Goal: Task Accomplishment & Management: Complete application form

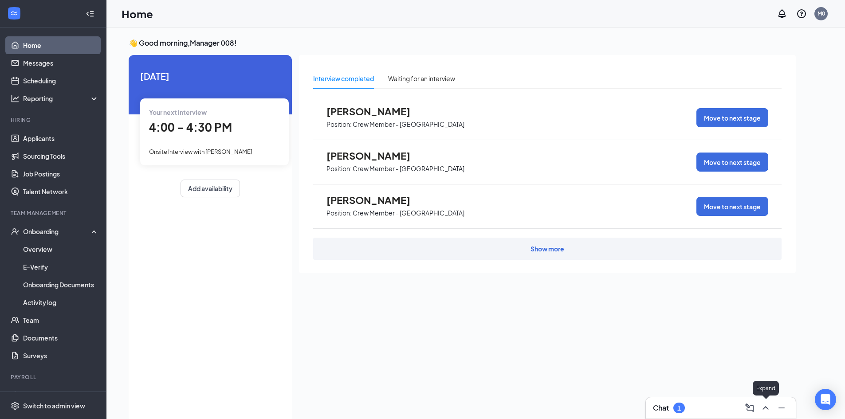
click at [768, 411] on icon "ChevronUp" at bounding box center [766, 408] width 11 height 11
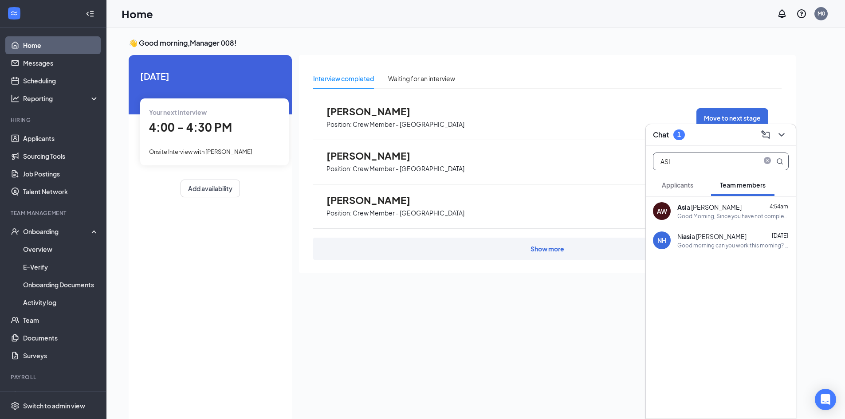
drag, startPoint x: 698, startPoint y: 160, endPoint x: 562, endPoint y: 181, distance: 137.9
click at [562, 181] on div "Chat 1 ASI Applicants Team members AW Asi a Wilkins 4:54am Good Morning, Since …" at bounding box center [475, 233] width 739 height 410
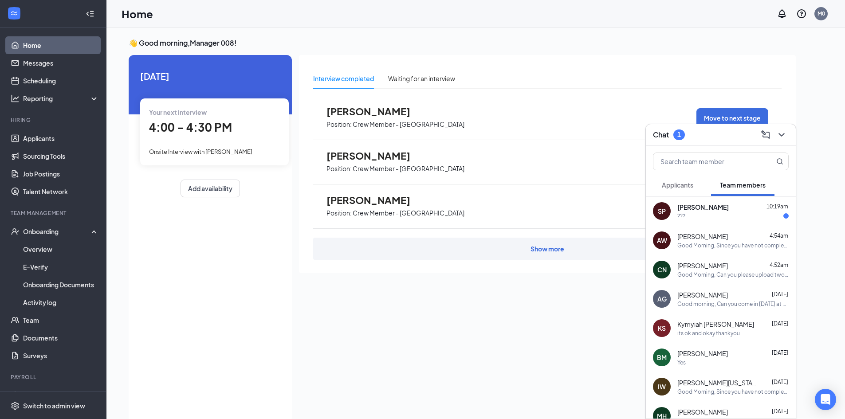
click at [703, 205] on span "[PERSON_NAME]" at bounding box center [703, 207] width 51 height 9
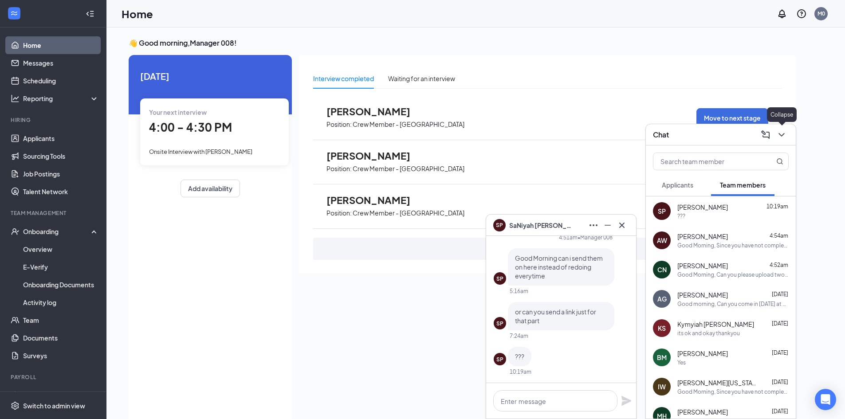
click at [780, 136] on icon "ChevronDown" at bounding box center [781, 135] width 11 height 11
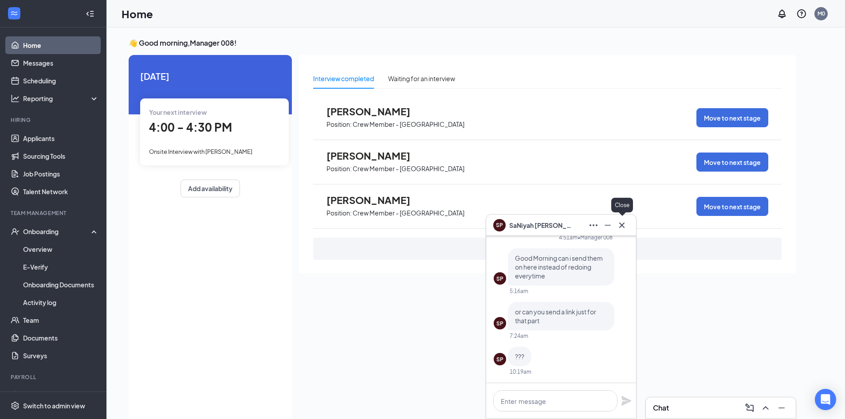
click at [620, 228] on icon "Cross" at bounding box center [621, 224] width 5 height 5
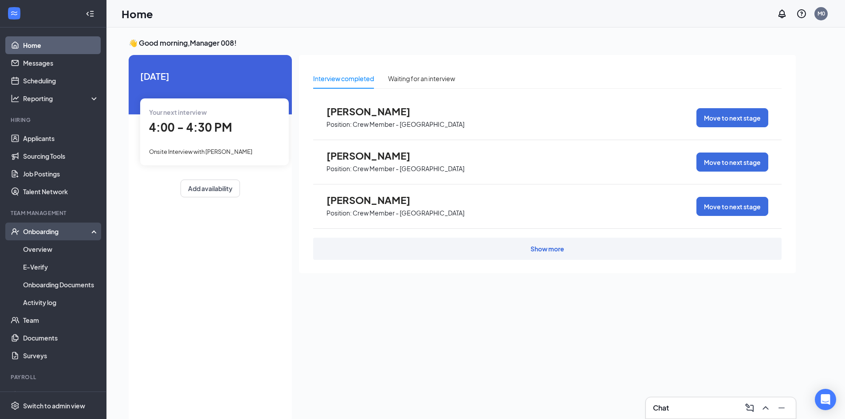
click at [42, 230] on div "Onboarding" at bounding box center [57, 231] width 68 height 9
click at [49, 247] on link "Overview" at bounding box center [61, 249] width 76 height 18
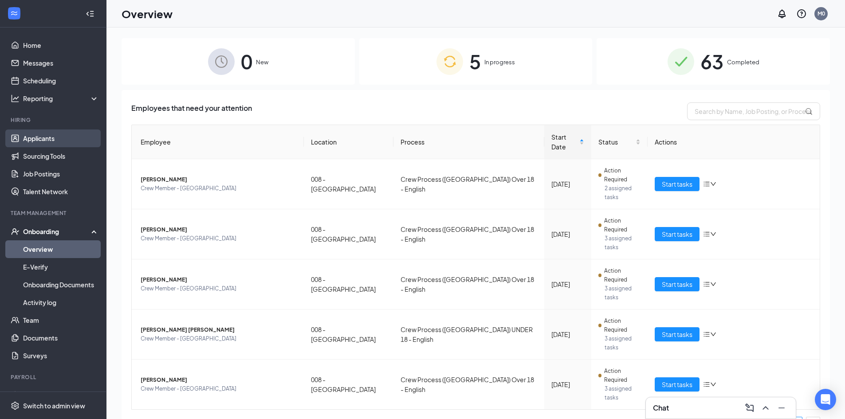
click at [47, 138] on link "Applicants" at bounding box center [61, 139] width 76 height 18
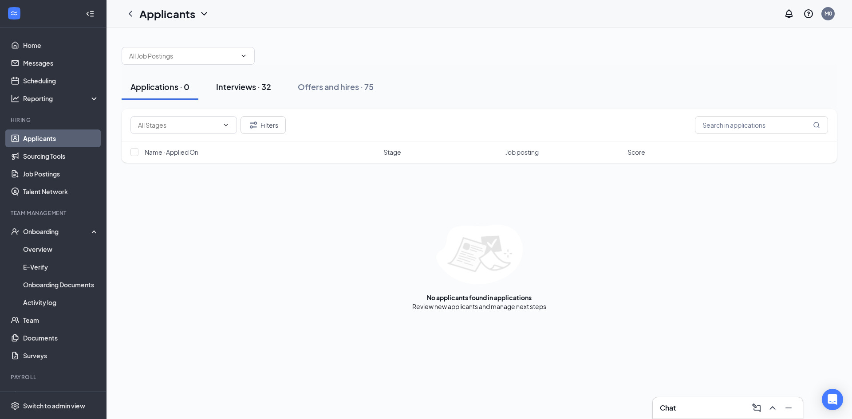
click at [222, 83] on div "Interviews · 32" at bounding box center [243, 86] width 55 height 11
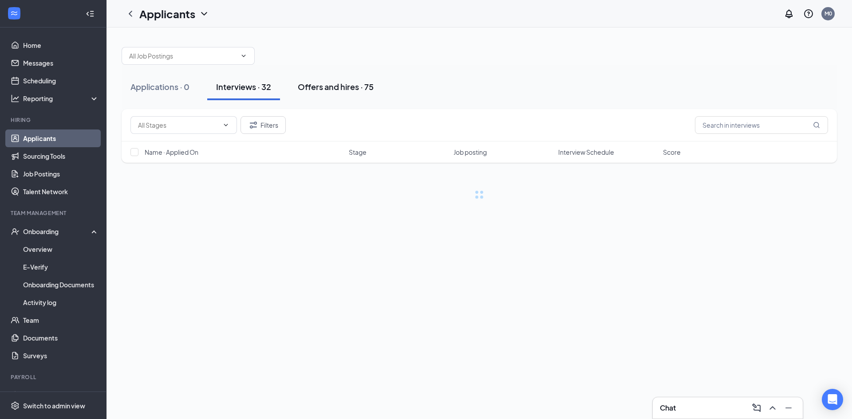
click at [323, 82] on div "Offers and hires · 75" at bounding box center [336, 86] width 76 height 11
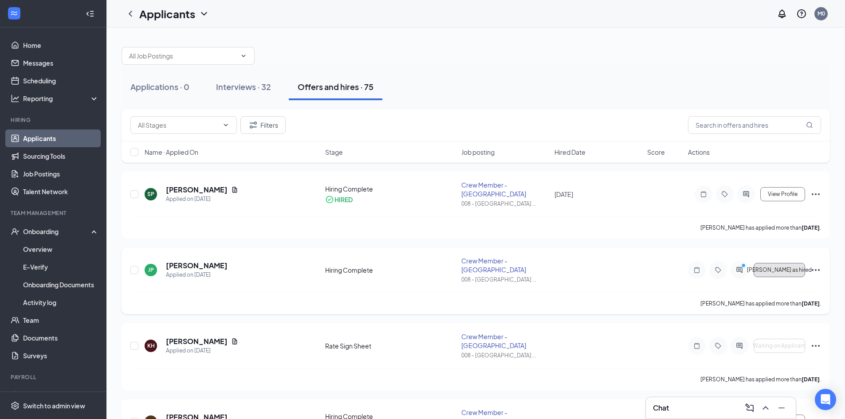
click at [786, 270] on span "Mark as hired" at bounding box center [779, 270] width 65 height 6
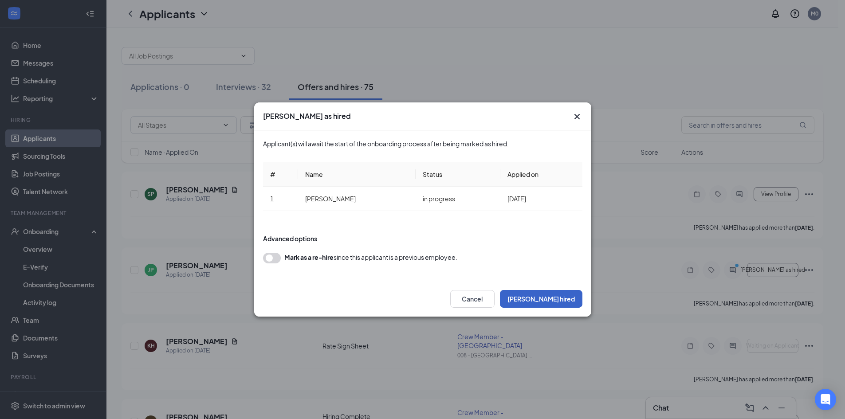
click at [560, 298] on button "Mark hired" at bounding box center [541, 299] width 83 height 18
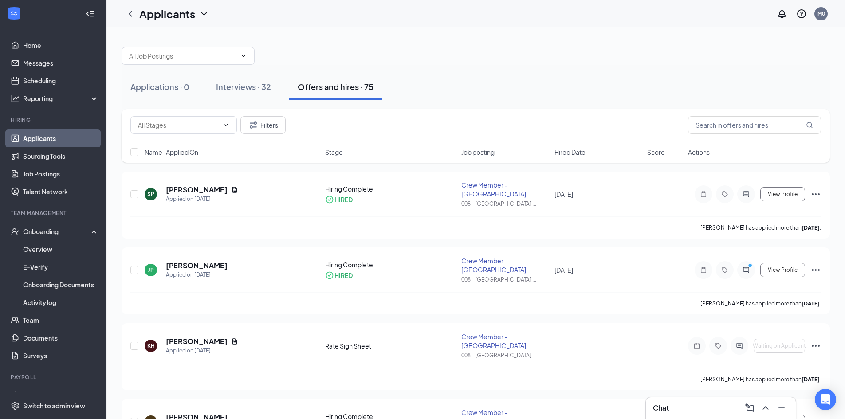
click at [42, 135] on link "Applicants" at bounding box center [61, 139] width 76 height 18
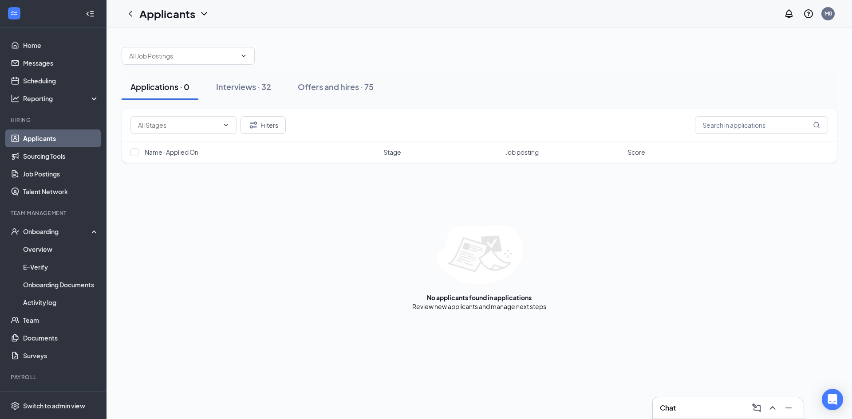
click at [42, 135] on link "Applicants" at bounding box center [61, 139] width 76 height 18
click at [52, 235] on div "Onboarding" at bounding box center [57, 231] width 68 height 9
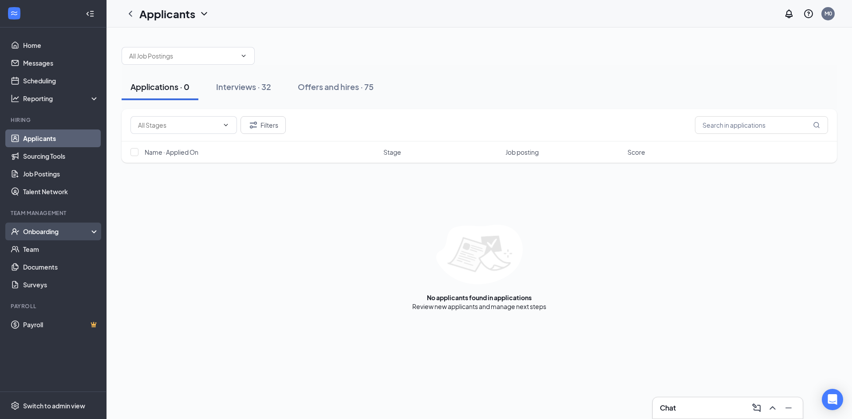
click at [52, 235] on div "Onboarding" at bounding box center [57, 231] width 68 height 9
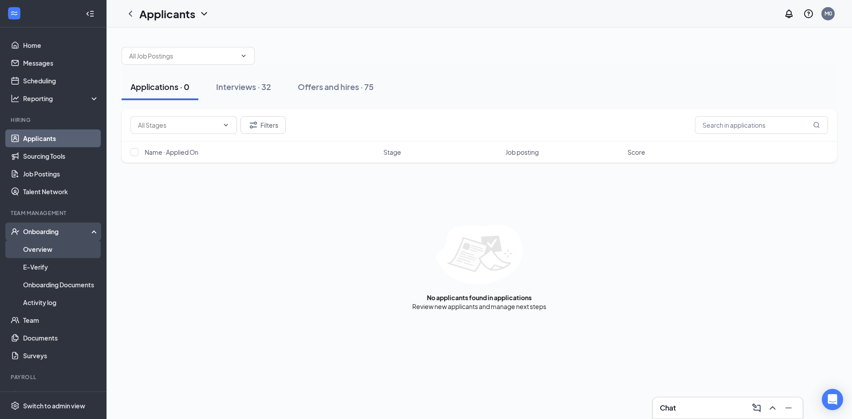
click at [52, 252] on link "Overview" at bounding box center [61, 249] width 76 height 18
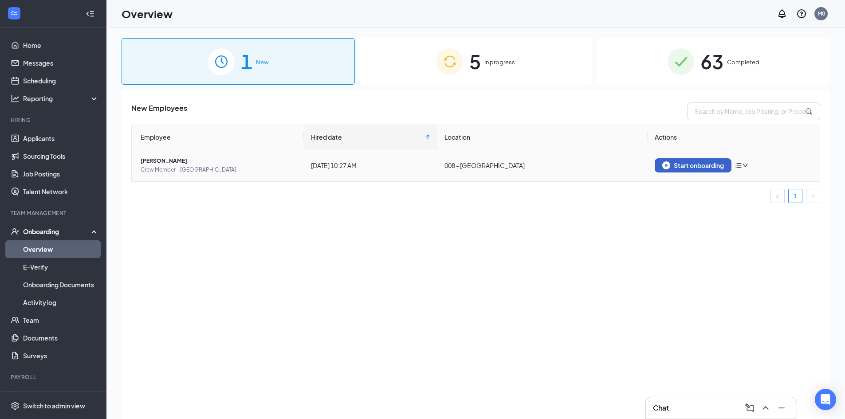
click at [705, 162] on button "Start onboarding" at bounding box center [693, 165] width 77 height 14
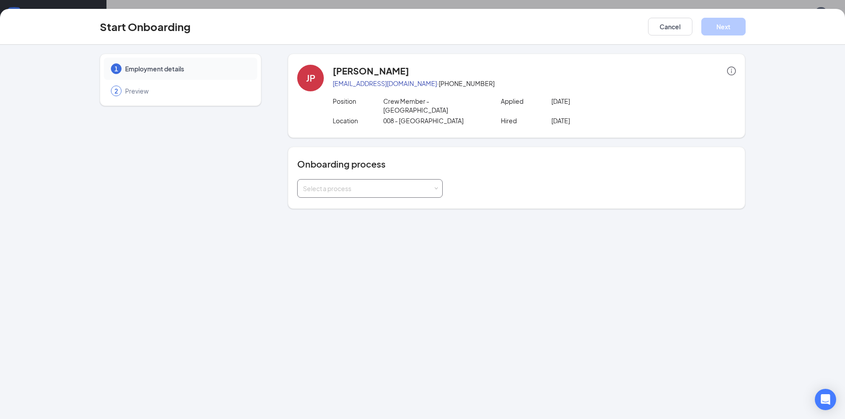
click at [428, 184] on div "Select a process" at bounding box center [368, 188] width 130 height 9
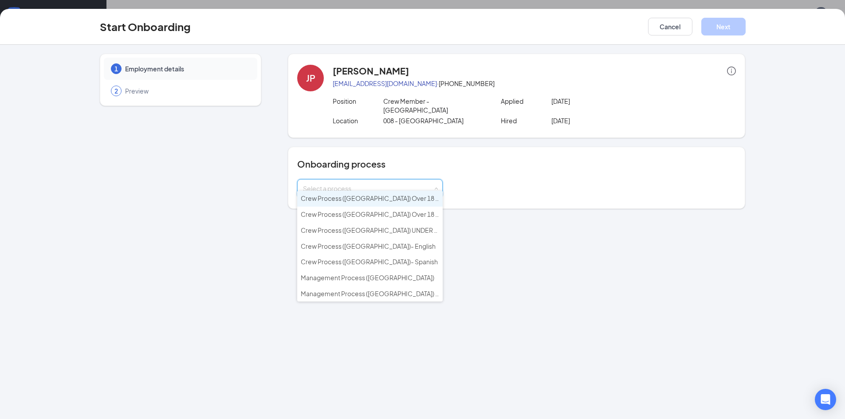
click at [392, 197] on span "Crew Process ([GEOGRAPHIC_DATA]) Over 18 - English" at bounding box center [380, 198] width 159 height 8
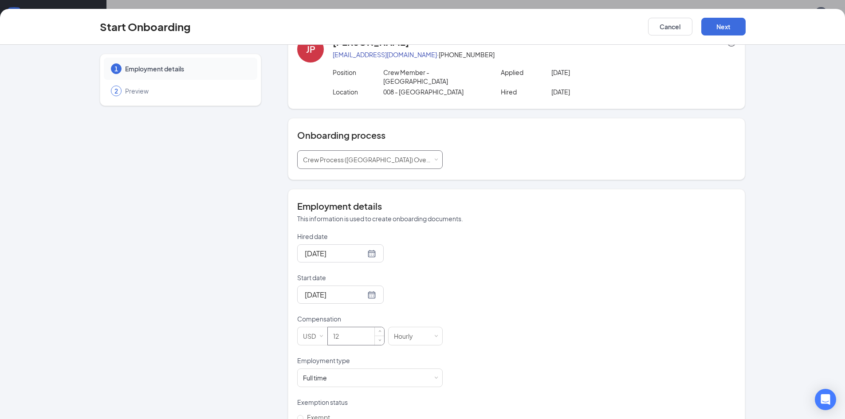
scroll to position [44, 0]
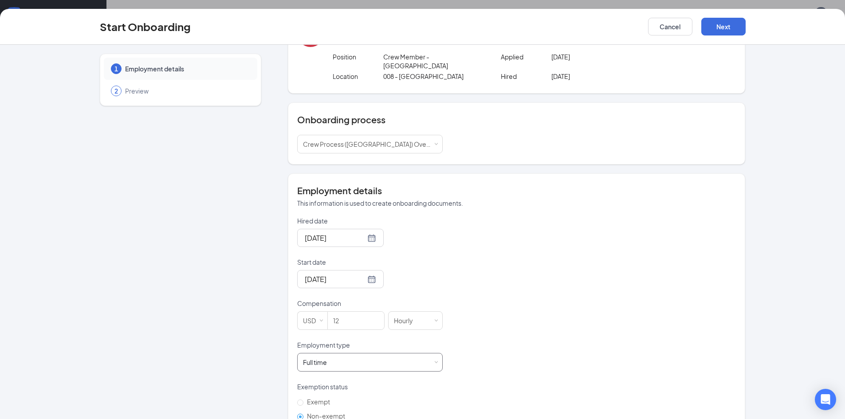
click at [355, 354] on div "Full time Works 30+ hours per week and is reasonably expected to work" at bounding box center [370, 363] width 134 height 18
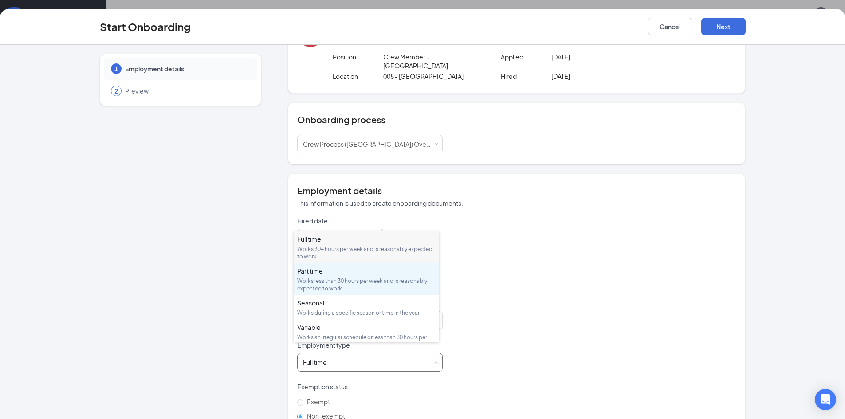
click at [338, 276] on div "Part time Works less than 30 hours per week and is reasonably expected to work" at bounding box center [366, 280] width 138 height 26
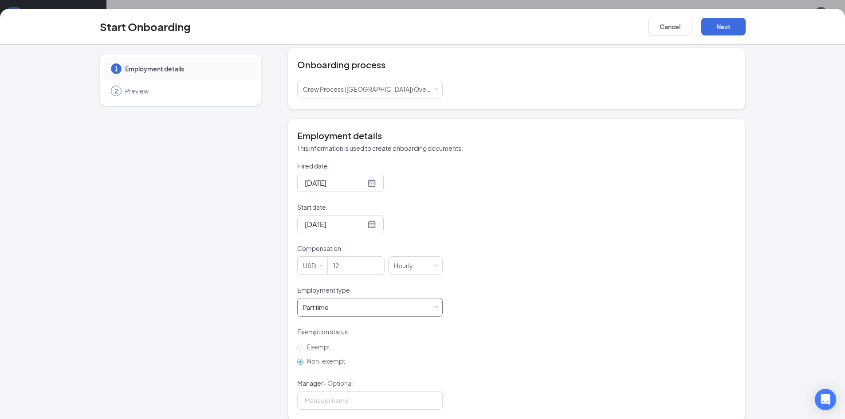
scroll to position [101, 0]
click at [362, 217] on div at bounding box center [340, 222] width 71 height 11
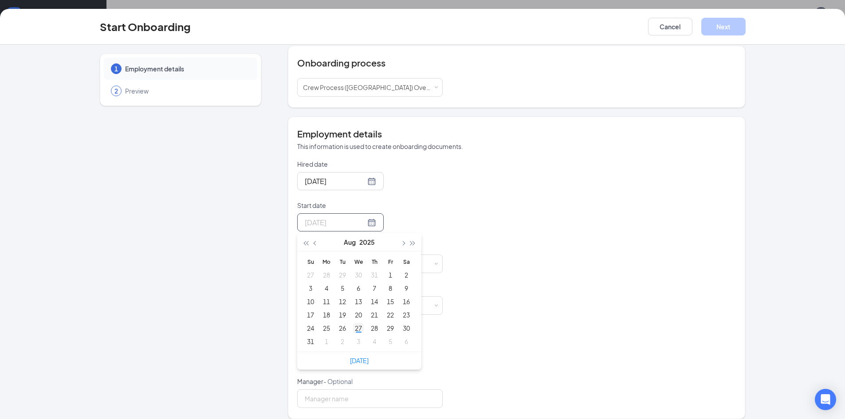
type input "[DATE]"
type input "Sep 4, 2025"
click at [369, 336] on div "4" at bounding box center [374, 341] width 11 height 11
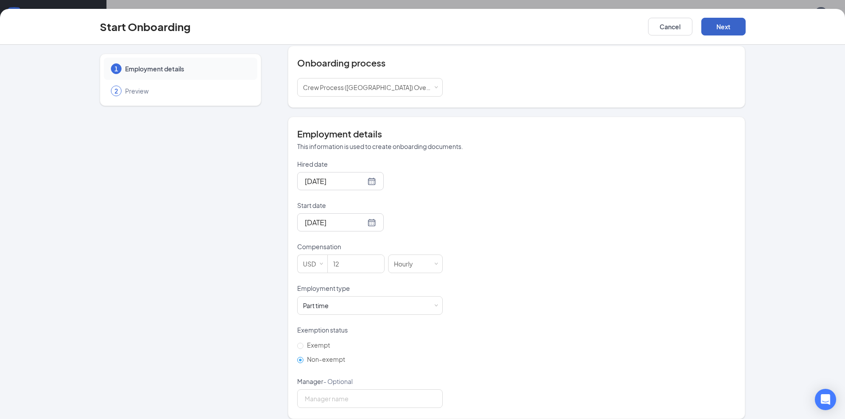
click at [727, 22] on button "Next" at bounding box center [724, 27] width 44 height 18
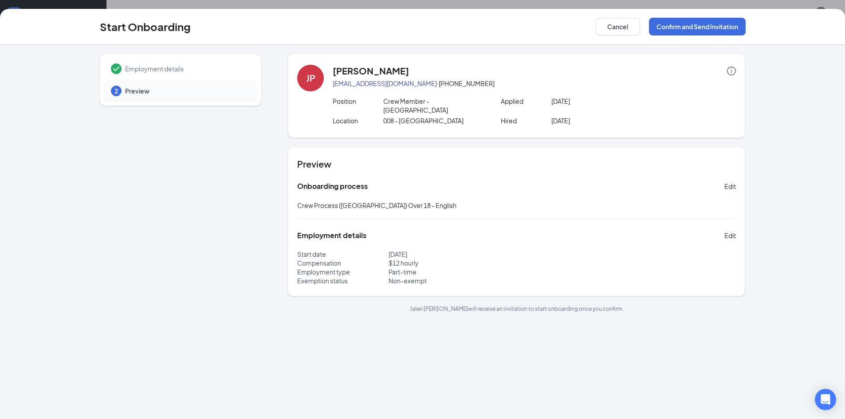
scroll to position [0, 0]
click at [698, 27] on button "Confirm and Send Invitation" at bounding box center [697, 27] width 97 height 18
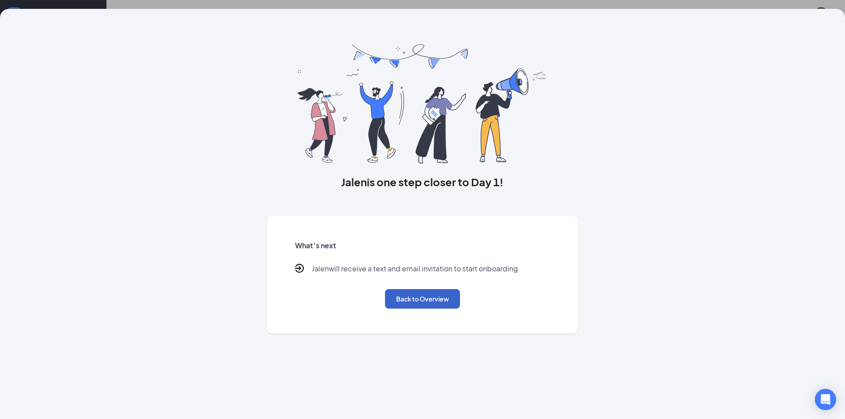
click at [433, 296] on button "Back to Overview" at bounding box center [422, 299] width 75 height 20
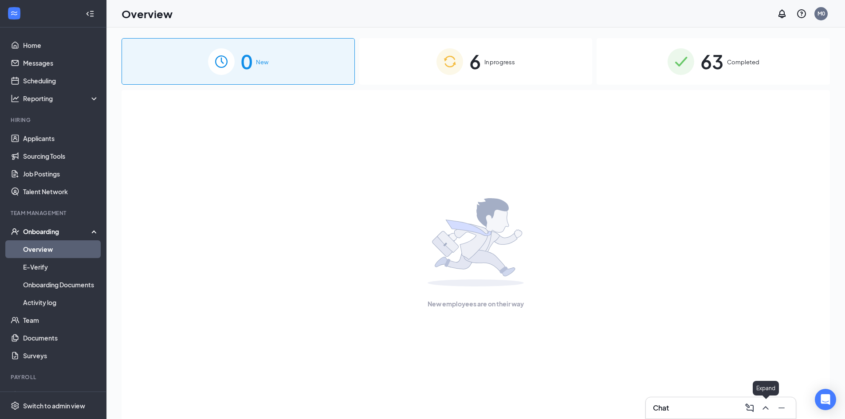
click at [764, 409] on icon "ChevronUp" at bounding box center [766, 408] width 6 height 4
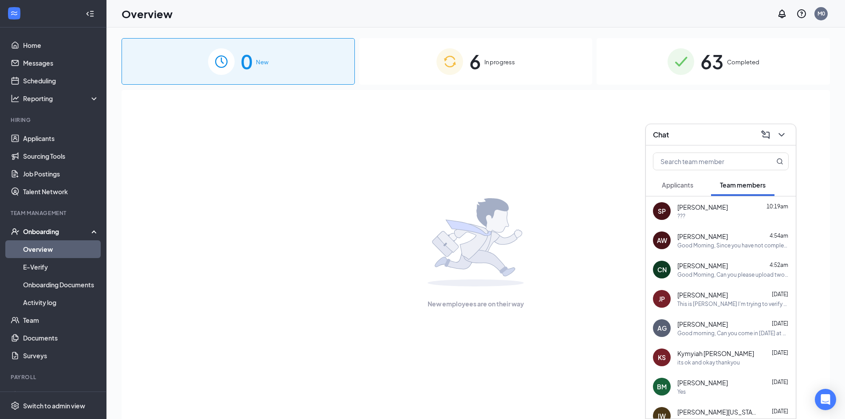
click at [705, 213] on div "???" at bounding box center [733, 217] width 111 height 8
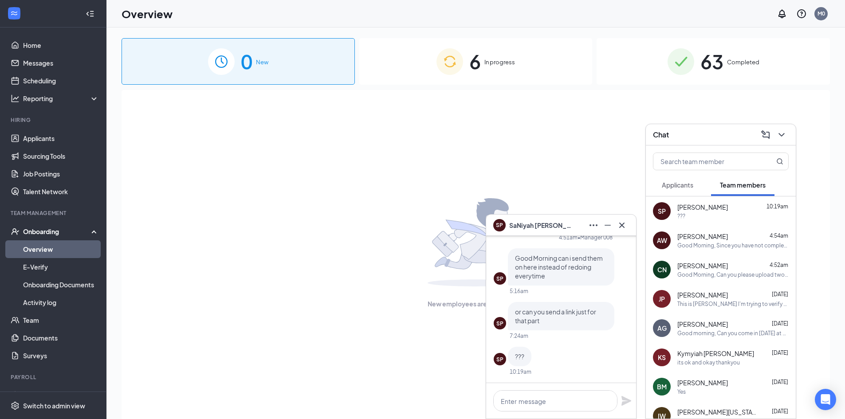
scroll to position [40, 0]
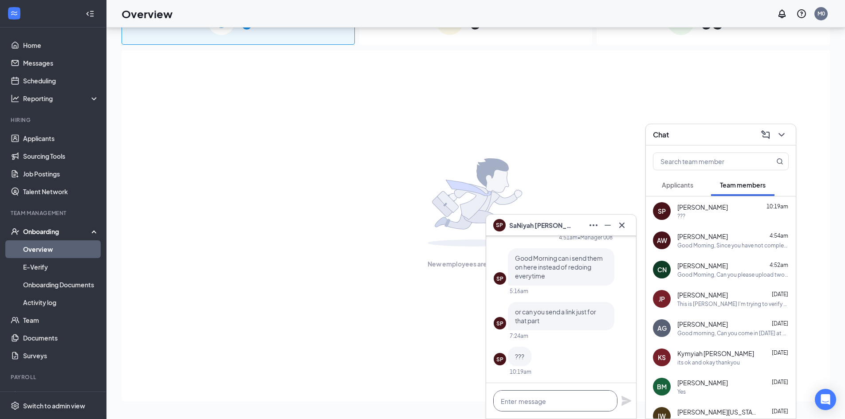
click at [548, 398] on textarea at bounding box center [555, 400] width 124 height 21
type textarea "G"
type textarea "y"
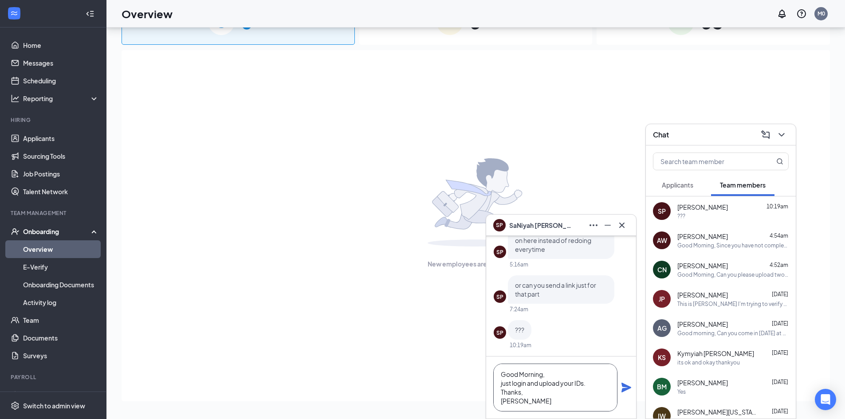
type textarea "Good Morning, just login and upload your IDs. Thanks, N. Riley"
click at [623, 388] on icon "Plane" at bounding box center [626, 387] width 11 height 11
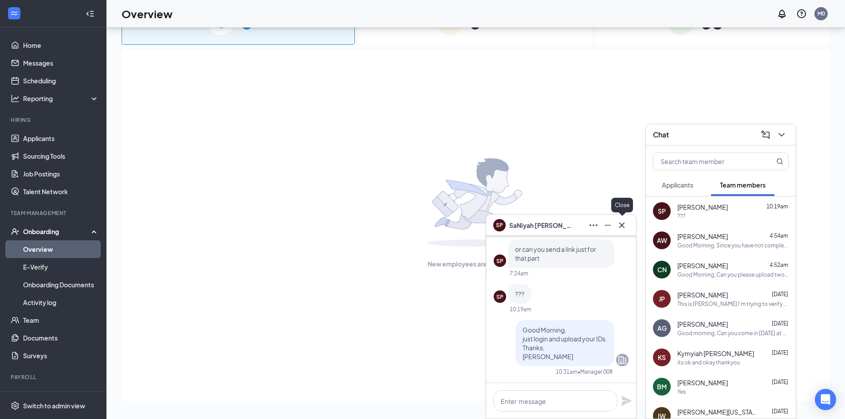
click at [627, 222] on icon "Cross" at bounding box center [622, 225] width 11 height 11
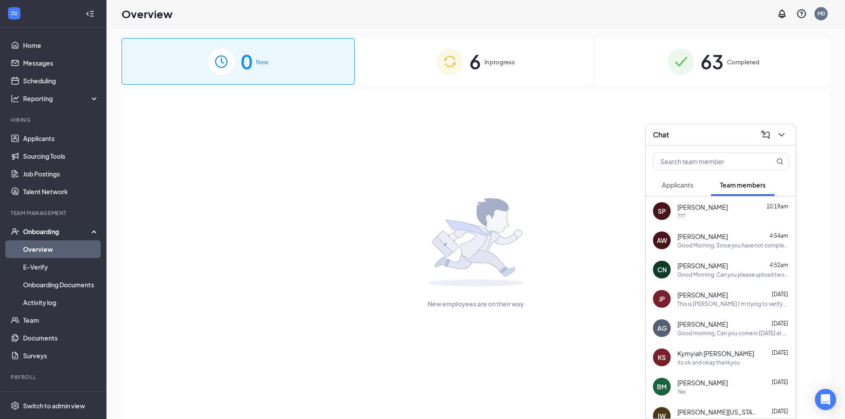
click at [48, 248] on link "Overview" at bounding box center [61, 249] width 76 height 18
click at [783, 134] on icon "ChevronDown" at bounding box center [781, 135] width 11 height 11
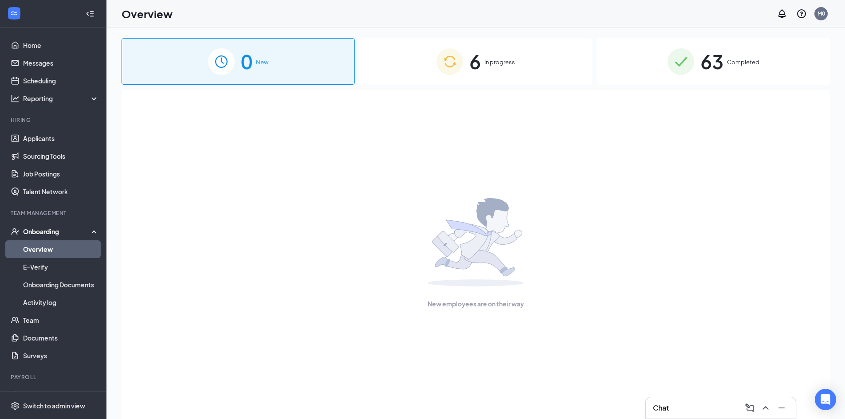
drag, startPoint x: 488, startPoint y: 63, endPoint x: 496, endPoint y: 76, distance: 15.9
click at [488, 63] on span "In progress" at bounding box center [500, 62] width 31 height 9
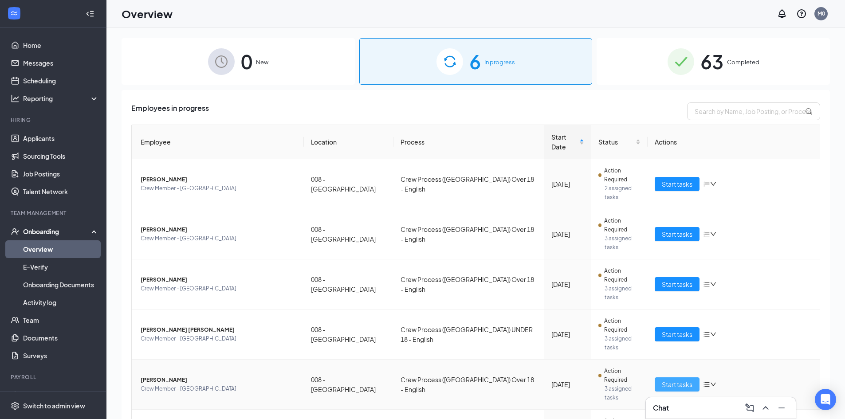
click at [680, 380] on span "Start tasks" at bounding box center [677, 385] width 31 height 10
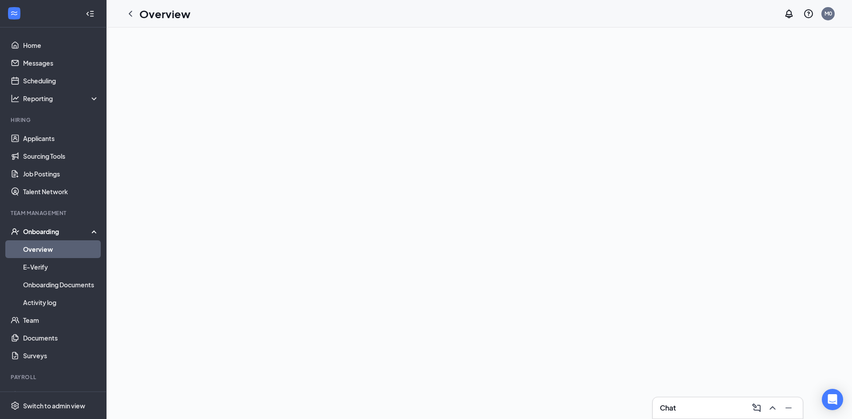
click at [44, 244] on link "Overview" at bounding box center [61, 249] width 76 height 18
click at [43, 137] on link "Applicants" at bounding box center [61, 139] width 76 height 18
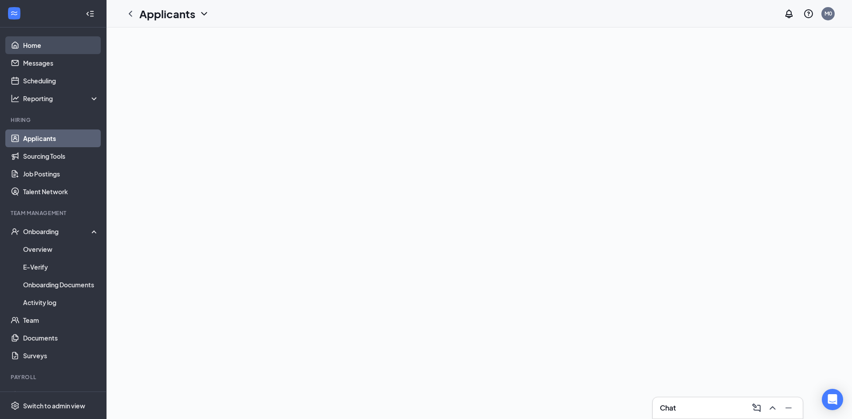
click at [23, 44] on link "Home" at bounding box center [61, 45] width 76 height 18
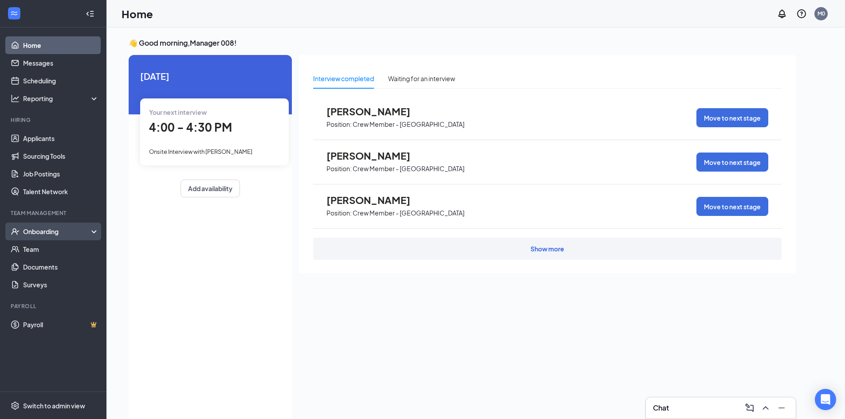
click at [43, 229] on div "Onboarding" at bounding box center [57, 231] width 68 height 9
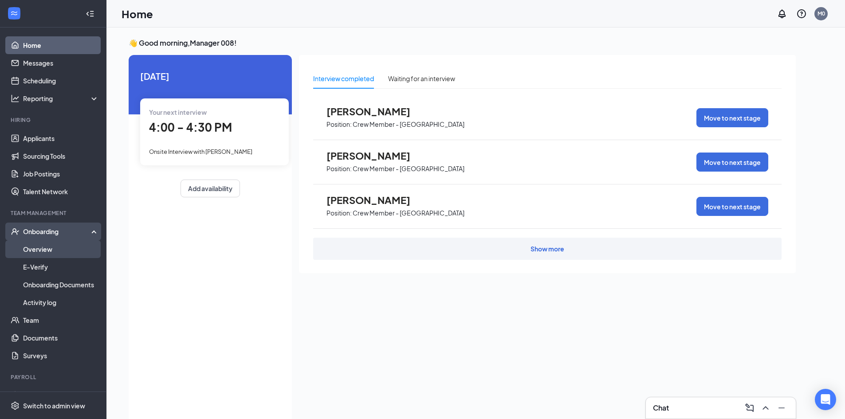
click at [50, 252] on link "Overview" at bounding box center [61, 249] width 76 height 18
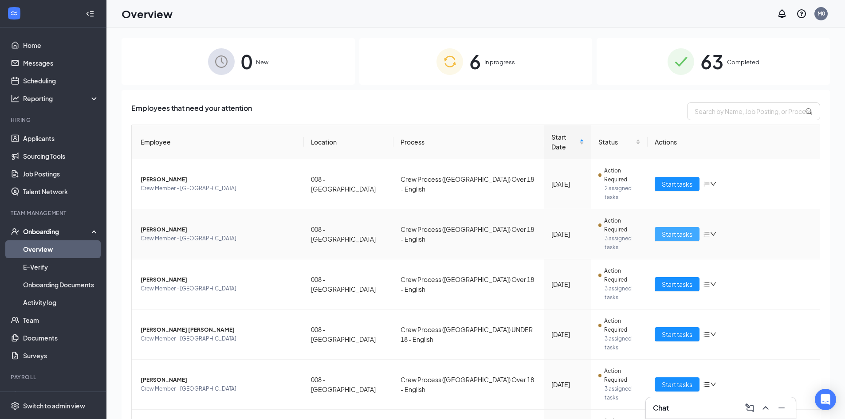
click at [674, 229] on span "Start tasks" at bounding box center [677, 234] width 31 height 10
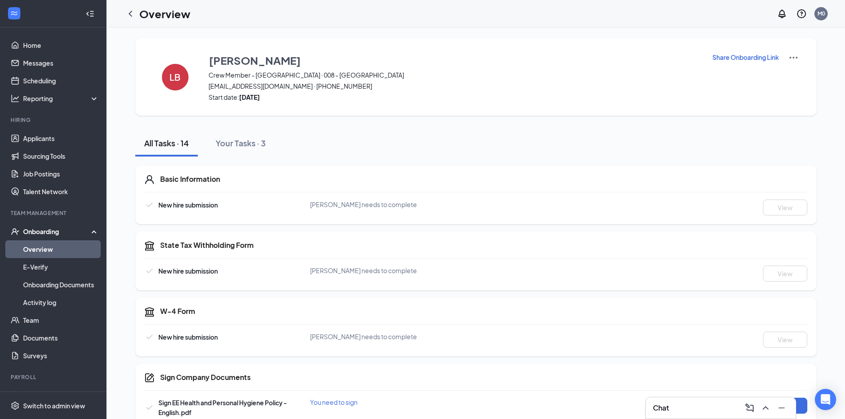
click at [754, 56] on p "Share Onboarding Link" at bounding box center [746, 57] width 67 height 9
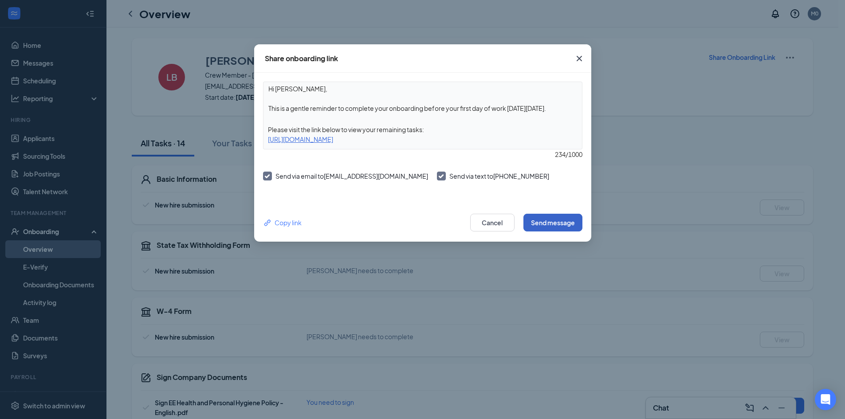
click at [535, 221] on button "Send message" at bounding box center [553, 223] width 59 height 18
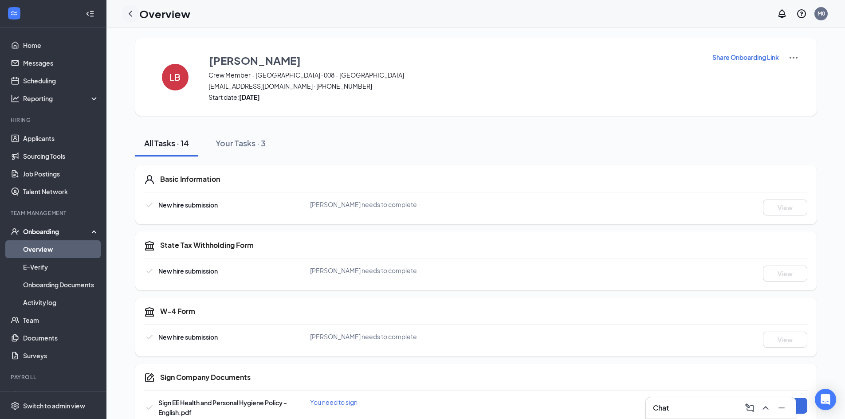
click at [130, 12] on icon "ChevronLeft" at bounding box center [131, 14] width 4 height 6
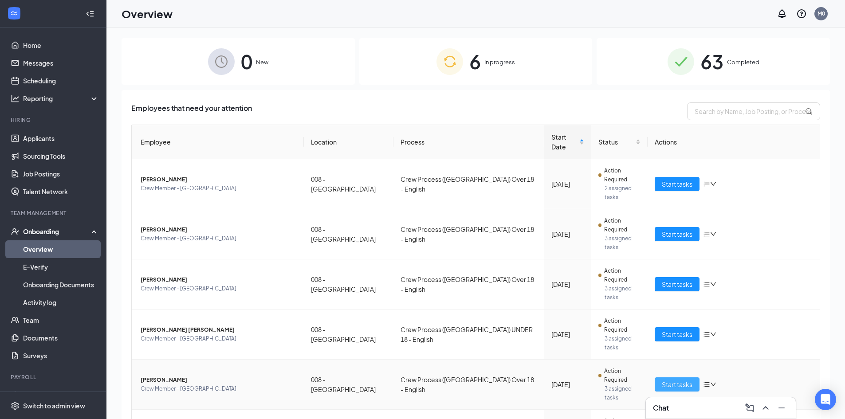
click at [694, 378] on button "Start tasks" at bounding box center [677, 385] width 45 height 14
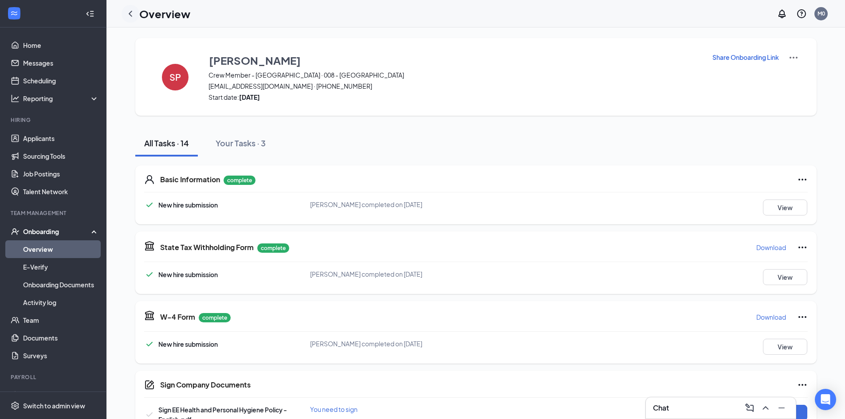
click at [132, 16] on icon "ChevronLeft" at bounding box center [131, 14] width 4 height 6
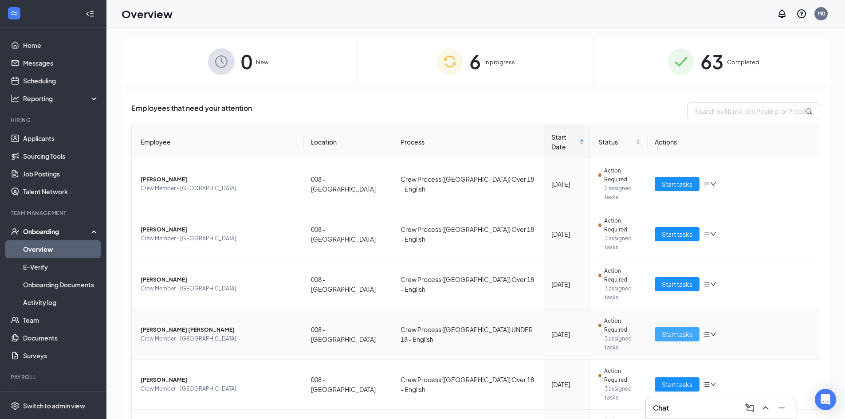
click at [672, 330] on span "Start tasks" at bounding box center [677, 335] width 31 height 10
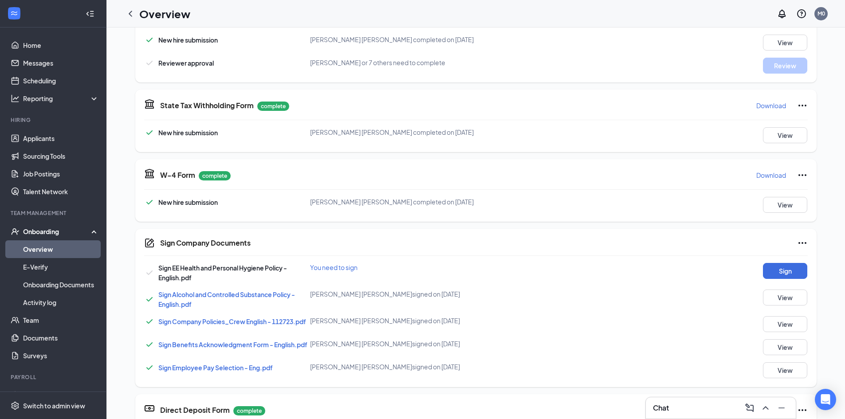
scroll to position [233, 0]
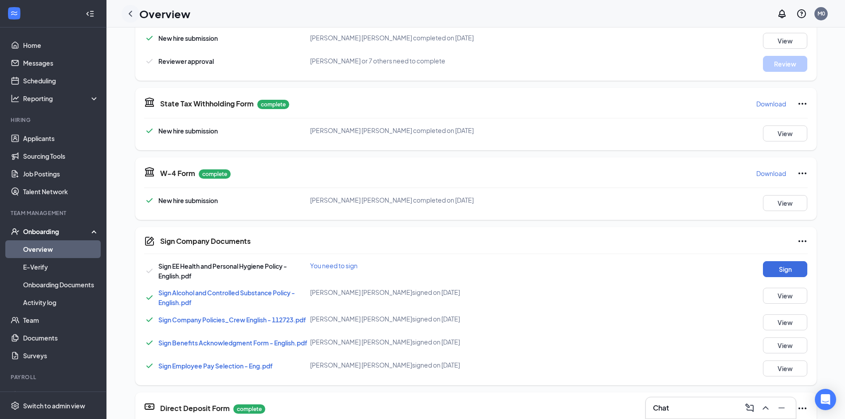
click at [135, 10] on icon "ChevronLeft" at bounding box center [130, 13] width 11 height 11
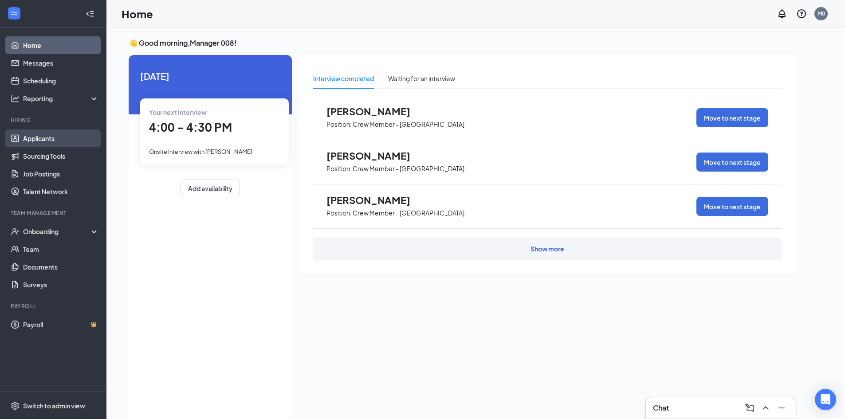
click at [65, 140] on link "Applicants" at bounding box center [61, 139] width 76 height 18
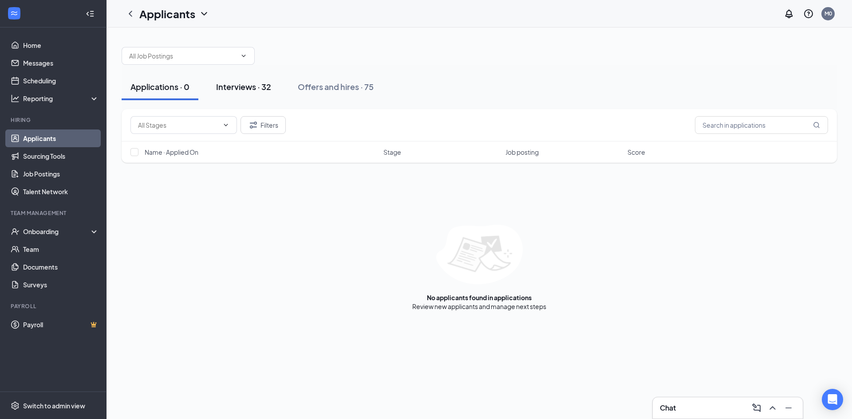
click at [225, 85] on div "Interviews · 32" at bounding box center [243, 86] width 55 height 11
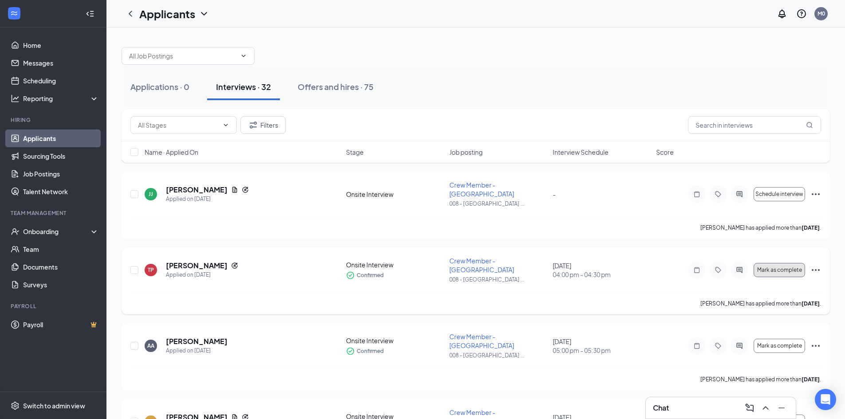
click at [777, 267] on span "Mark as complete" at bounding box center [779, 270] width 45 height 6
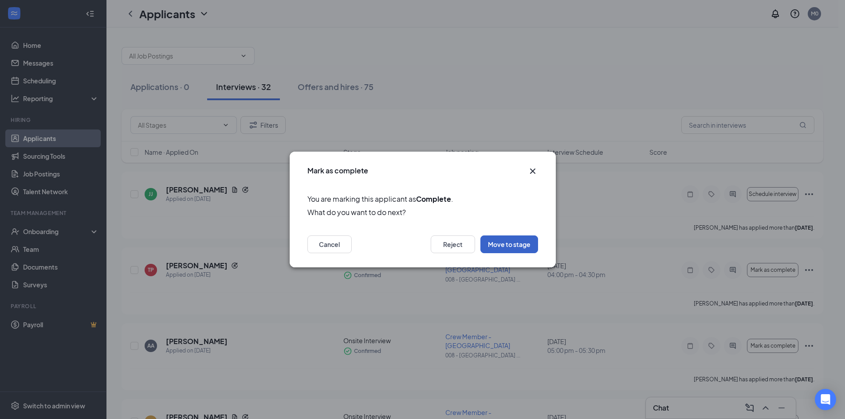
click at [501, 246] on button "Move to stage" at bounding box center [510, 245] width 58 height 18
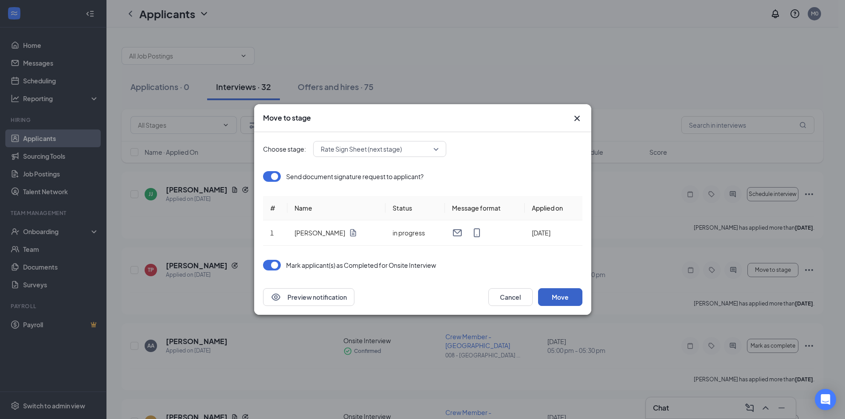
click at [553, 295] on button "Move" at bounding box center [560, 297] width 44 height 18
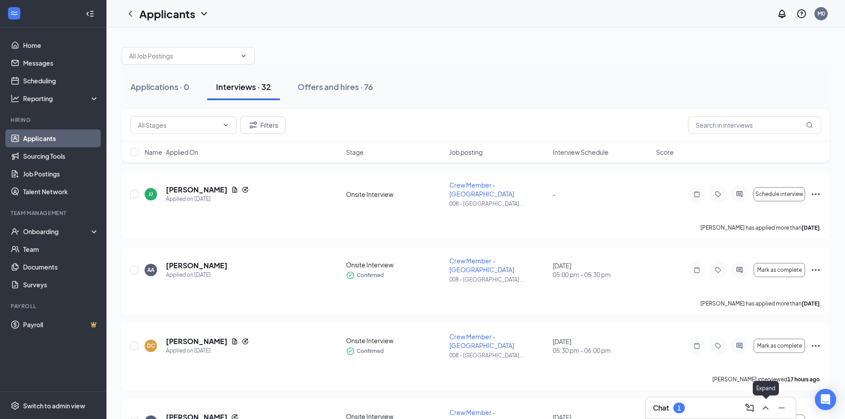
click at [769, 409] on icon "ChevronUp" at bounding box center [766, 408] width 11 height 11
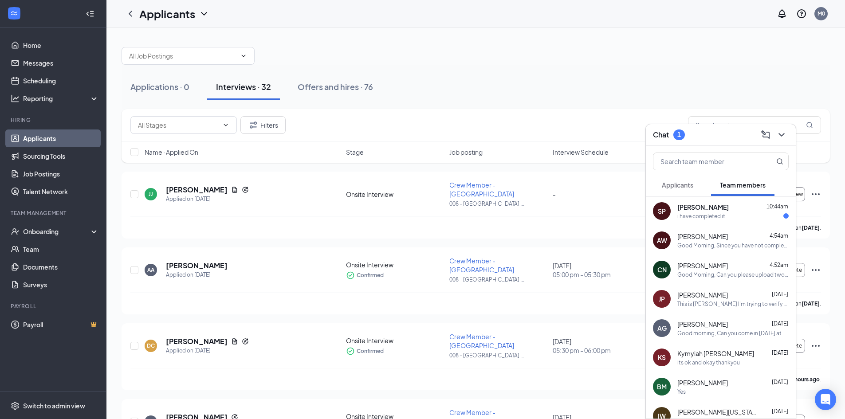
click at [696, 215] on div "i have completed it" at bounding box center [702, 217] width 48 height 8
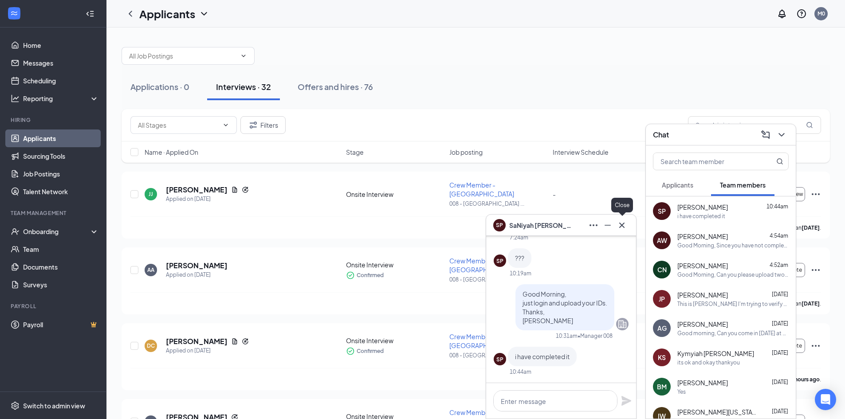
click at [628, 227] on button at bounding box center [622, 225] width 14 height 14
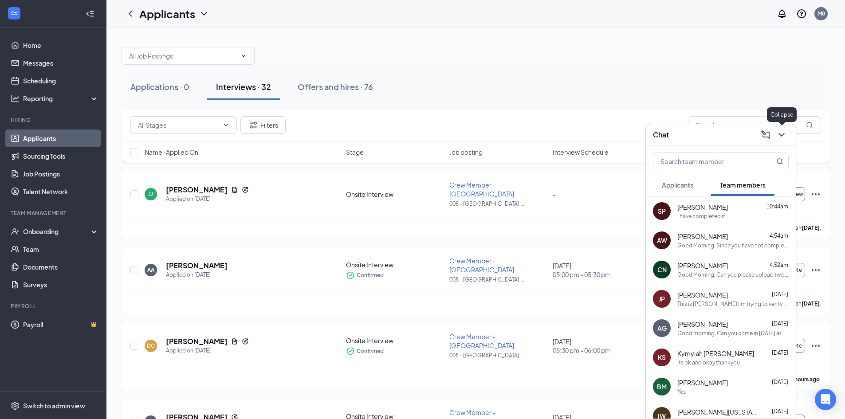
click at [785, 138] on icon "ChevronDown" at bounding box center [781, 135] width 11 height 11
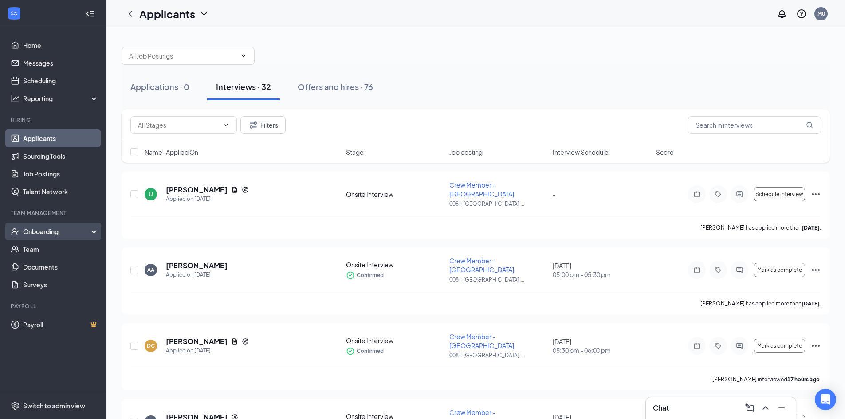
click at [48, 236] on div "Onboarding" at bounding box center [57, 231] width 68 height 9
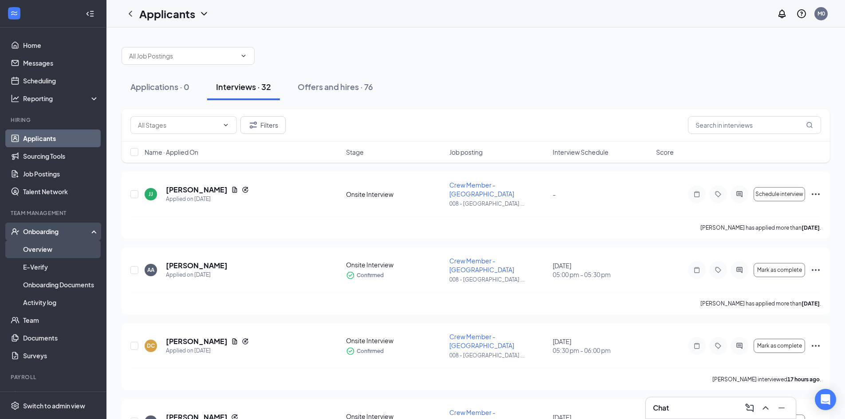
click at [54, 249] on link "Overview" at bounding box center [61, 249] width 76 height 18
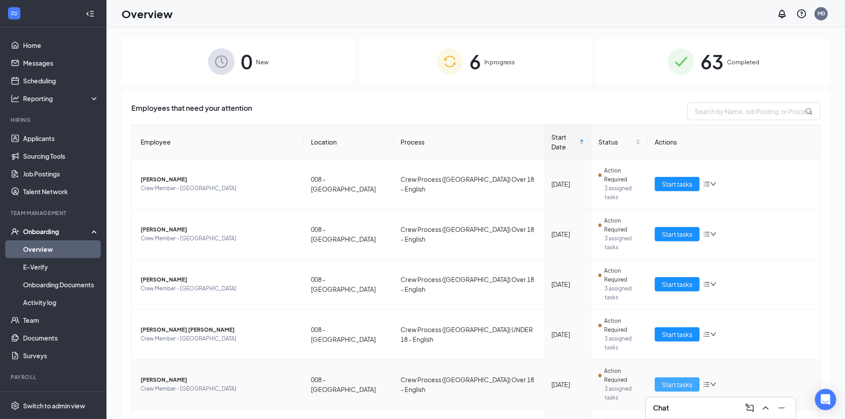
click at [686, 380] on span "Start tasks" at bounding box center [677, 385] width 31 height 10
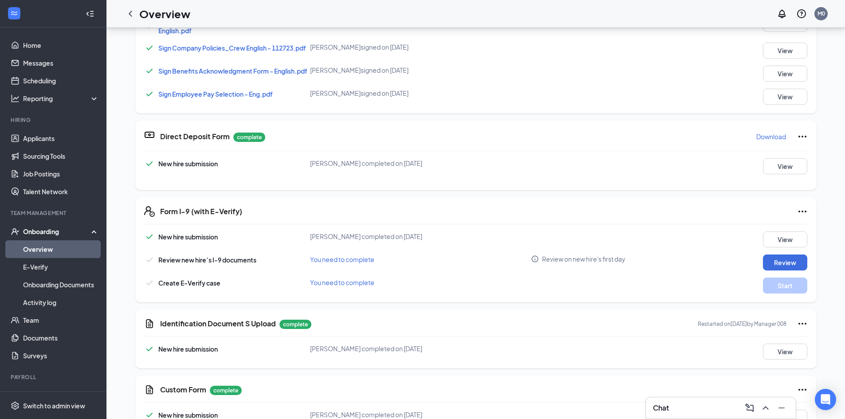
scroll to position [266, 0]
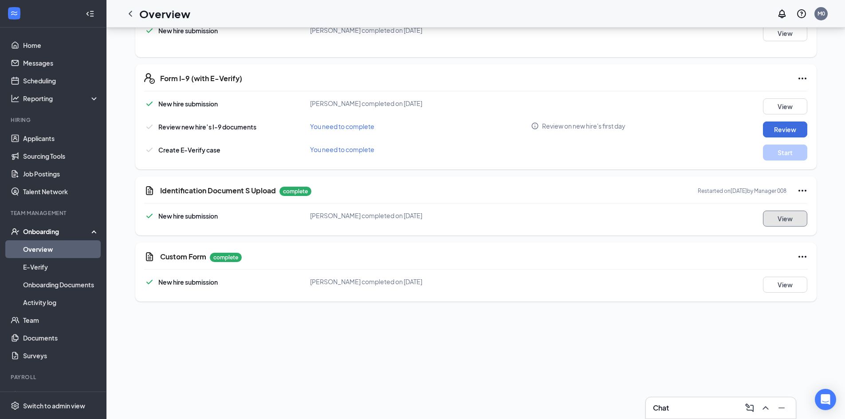
click at [773, 215] on button "View" at bounding box center [785, 219] width 44 height 16
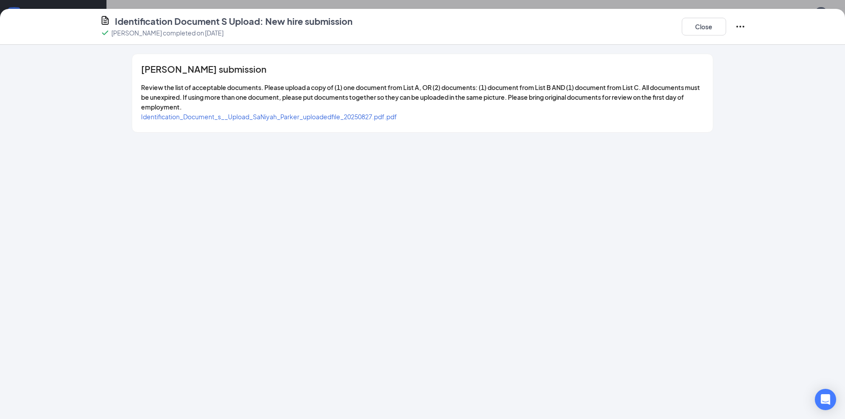
click at [324, 117] on span "Identification_Document_s__Upload_SaNiyah_Parker_uploadedfile_20250827.pdf.pdf" at bounding box center [269, 117] width 256 height 8
click at [698, 24] on button "Close" at bounding box center [704, 27] width 44 height 18
